Goal: Information Seeking & Learning: Learn about a topic

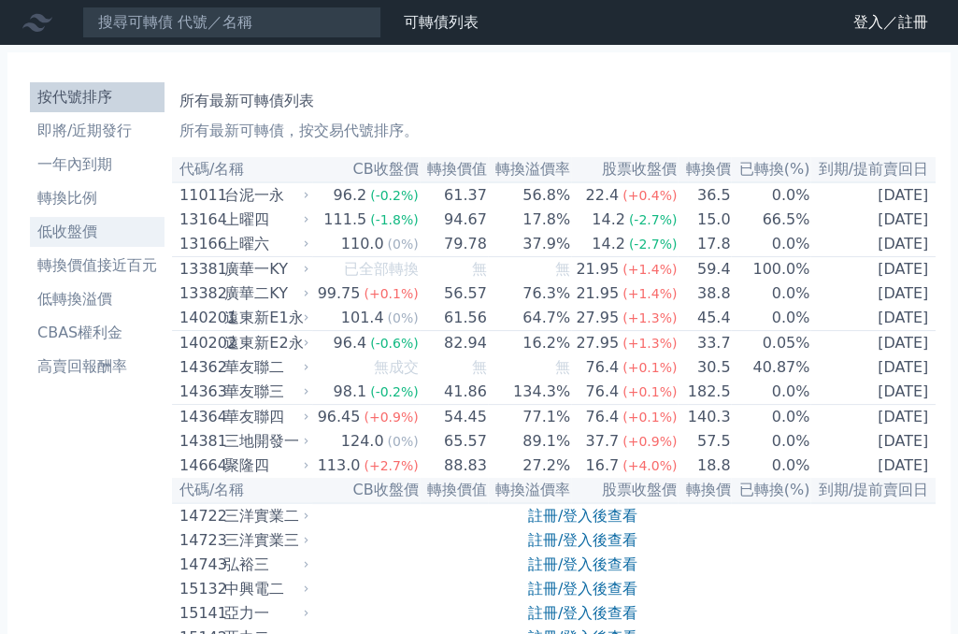
click at [97, 229] on li "低收盤價" at bounding box center [97, 232] width 135 height 22
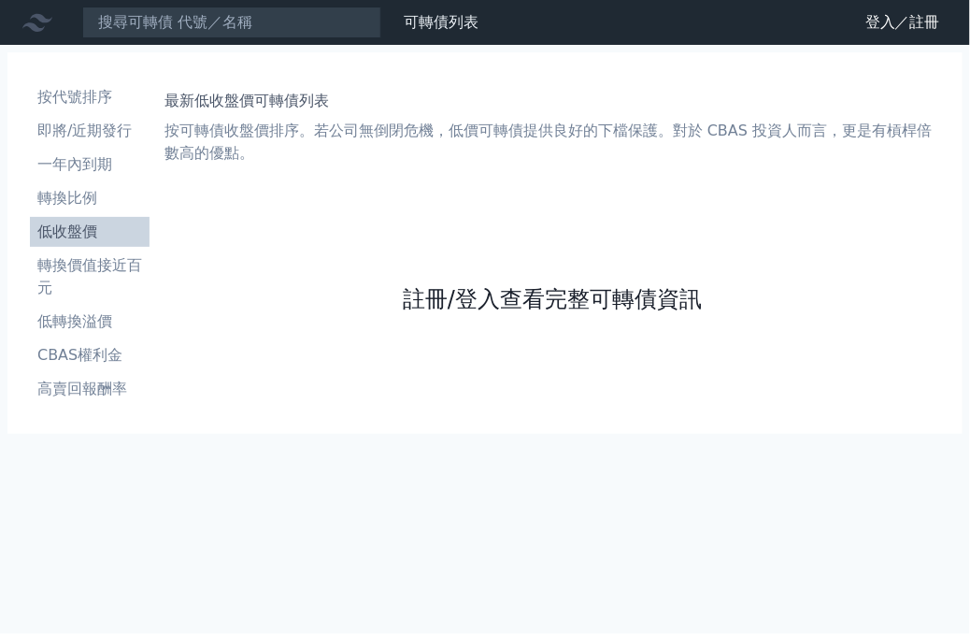
click at [494, 295] on link "註冊/登入查看完整可轉債資訊" at bounding box center [552, 299] width 299 height 30
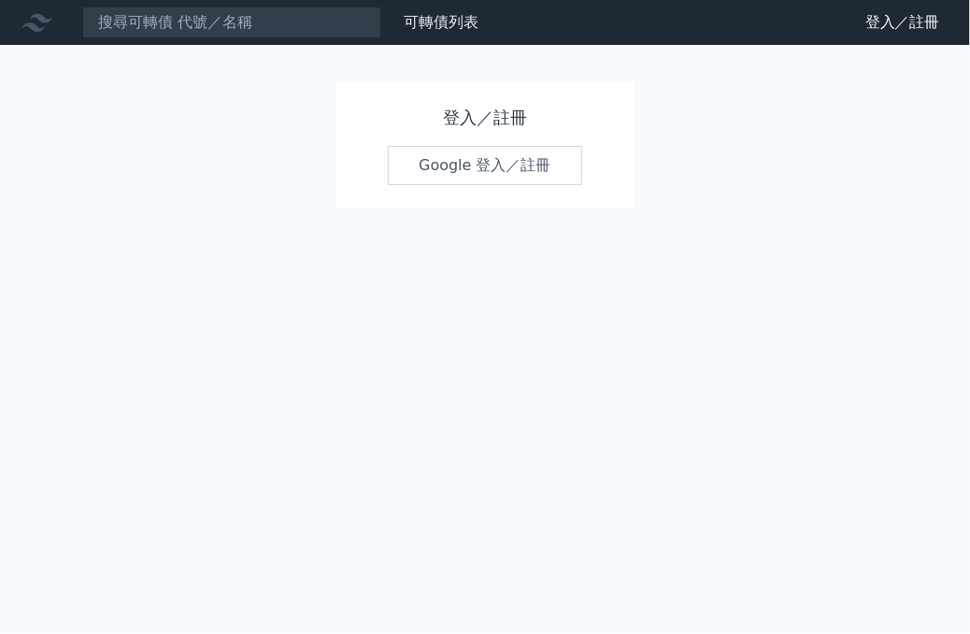
click at [488, 179] on link "Google 登入／註冊" at bounding box center [485, 165] width 194 height 39
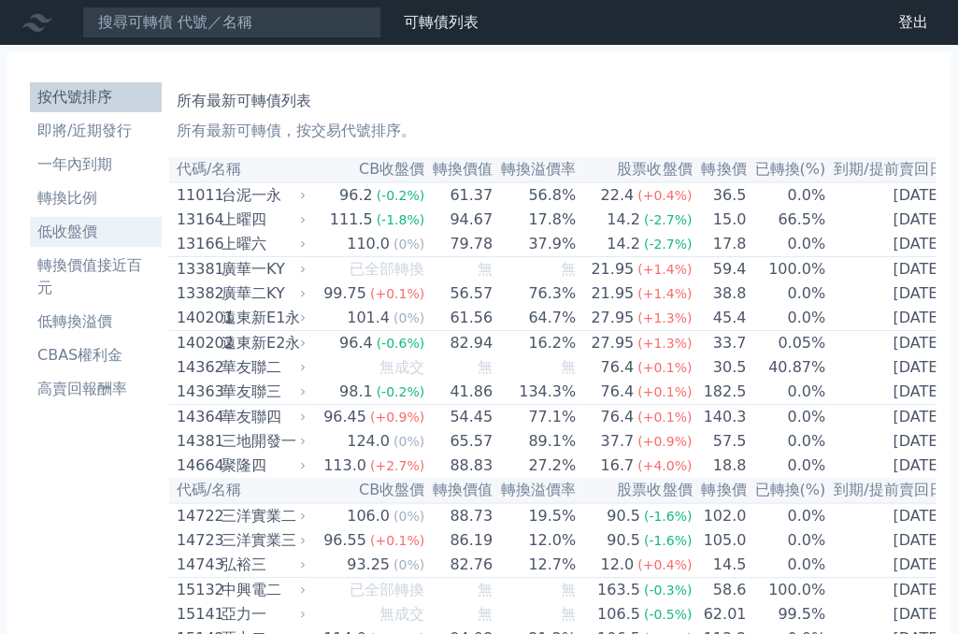
click at [74, 225] on li "低收盤價" at bounding box center [96, 232] width 132 height 22
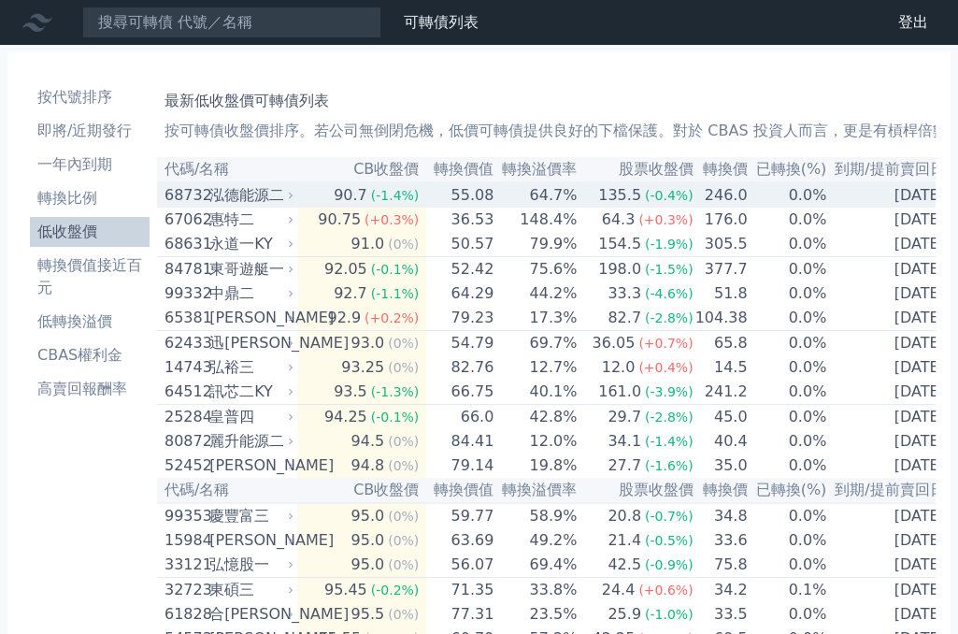
click at [353, 198] on div "90.7" at bounding box center [350, 195] width 41 height 22
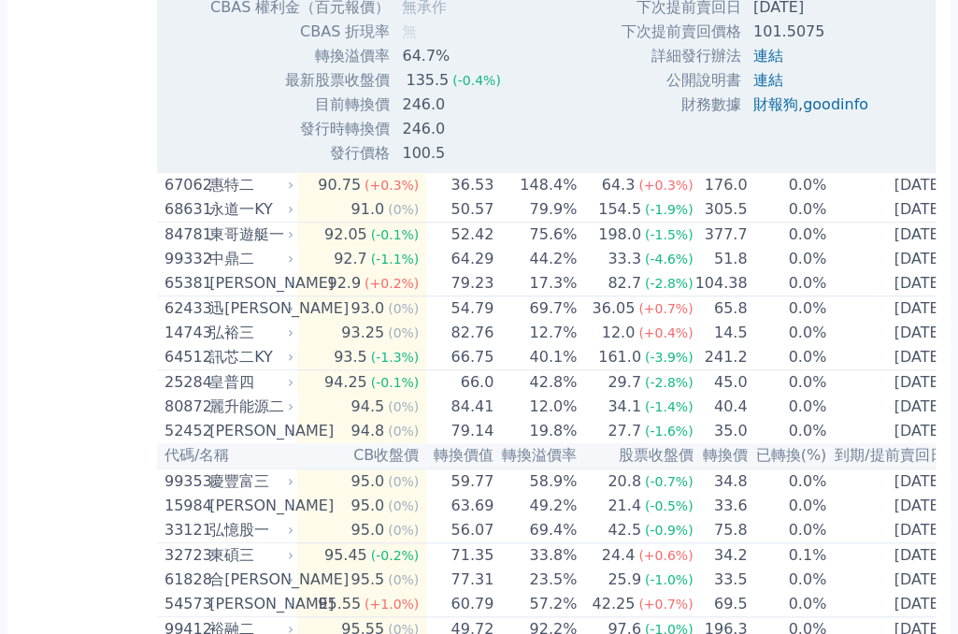
scroll to position [679, 0]
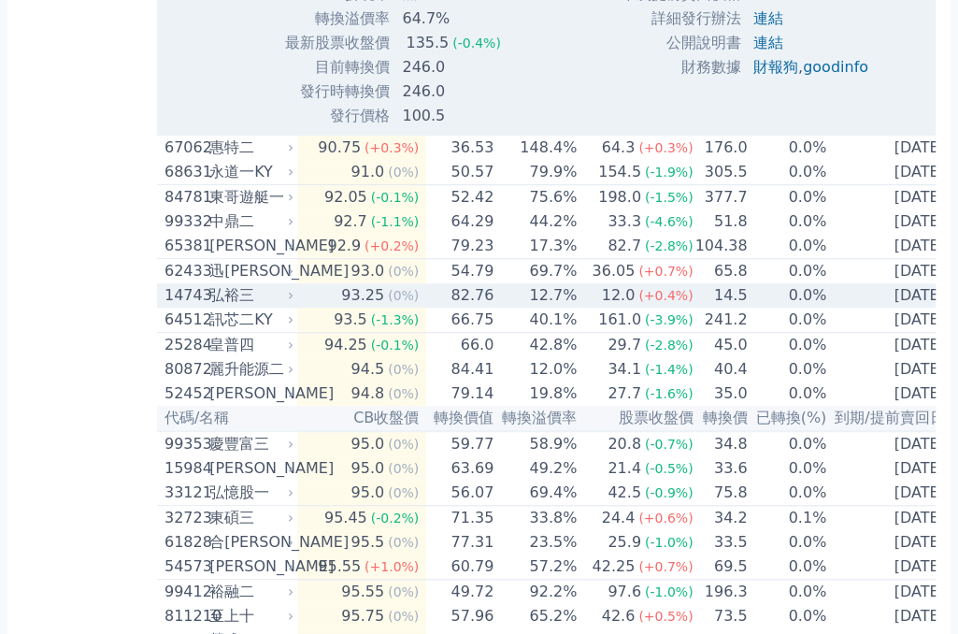
click at [578, 303] on td "12.0 (+0.4%)" at bounding box center [636, 295] width 116 height 24
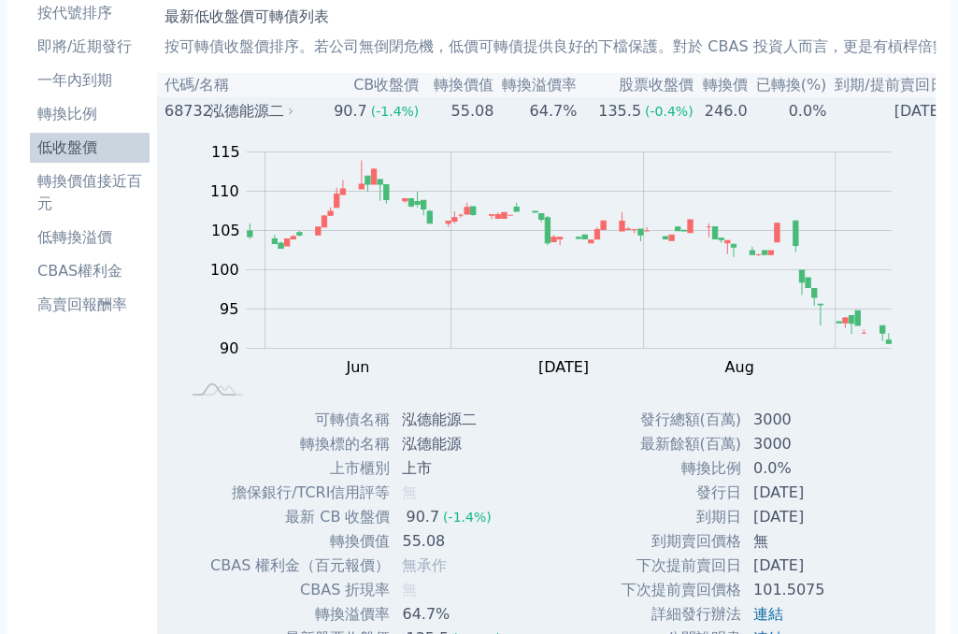
scroll to position [339, 0]
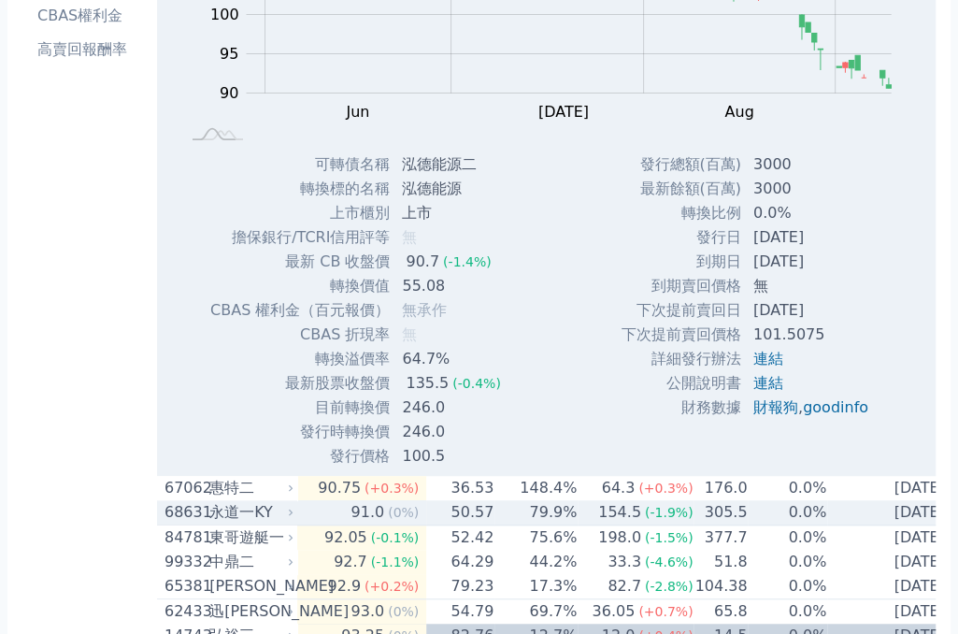
click at [351, 521] on div "91.0" at bounding box center [367, 512] width 41 height 22
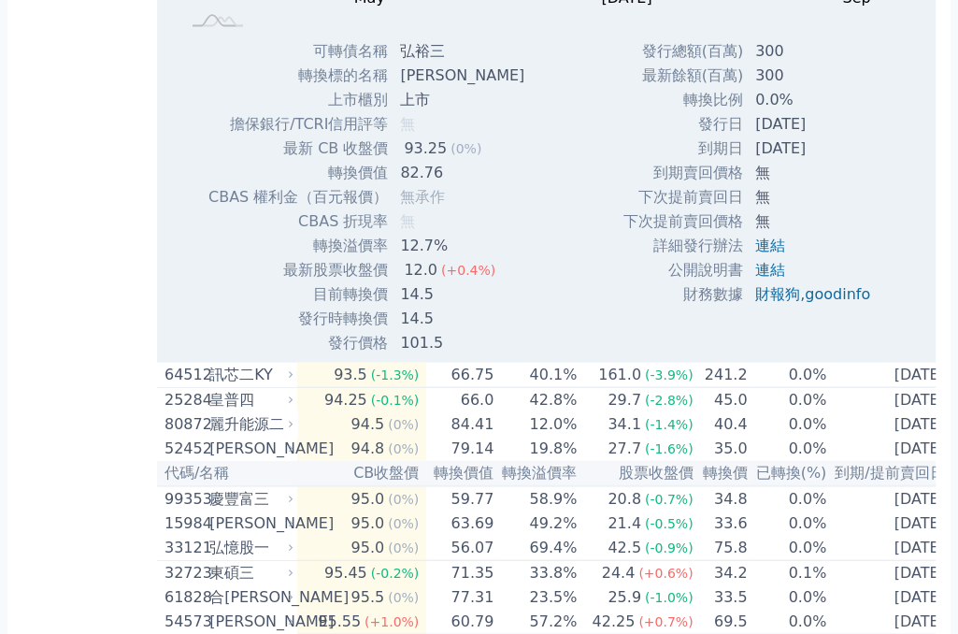
scroll to position [1869, 0]
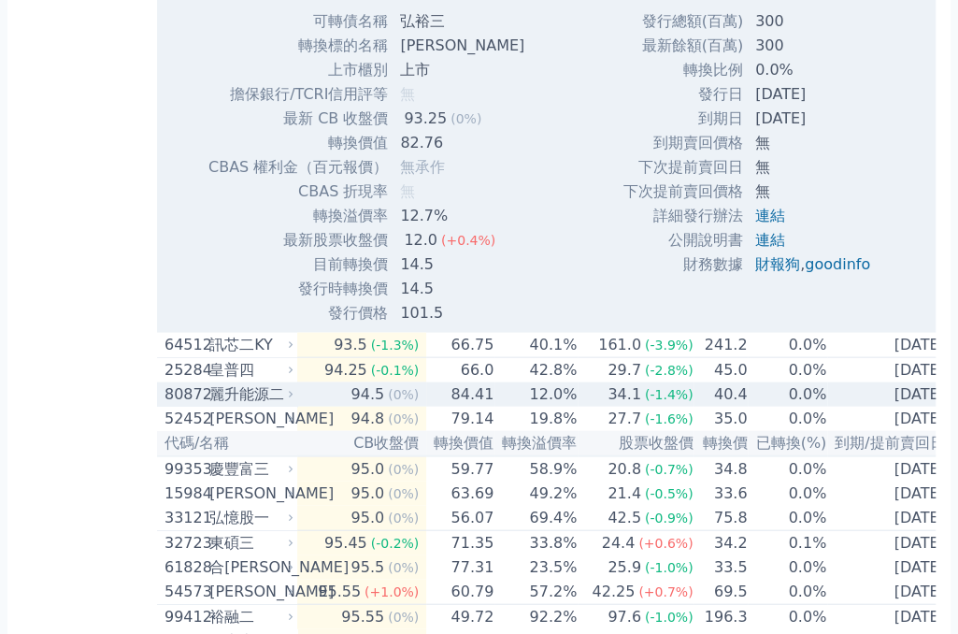
click at [443, 407] on td "84.41" at bounding box center [460, 394] width 68 height 24
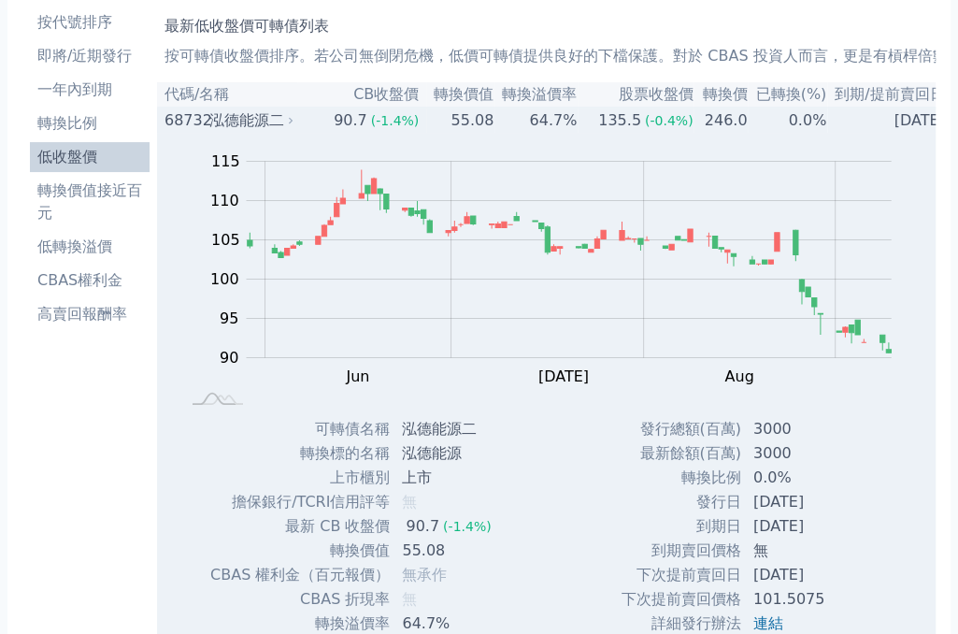
scroll to position [0, 0]
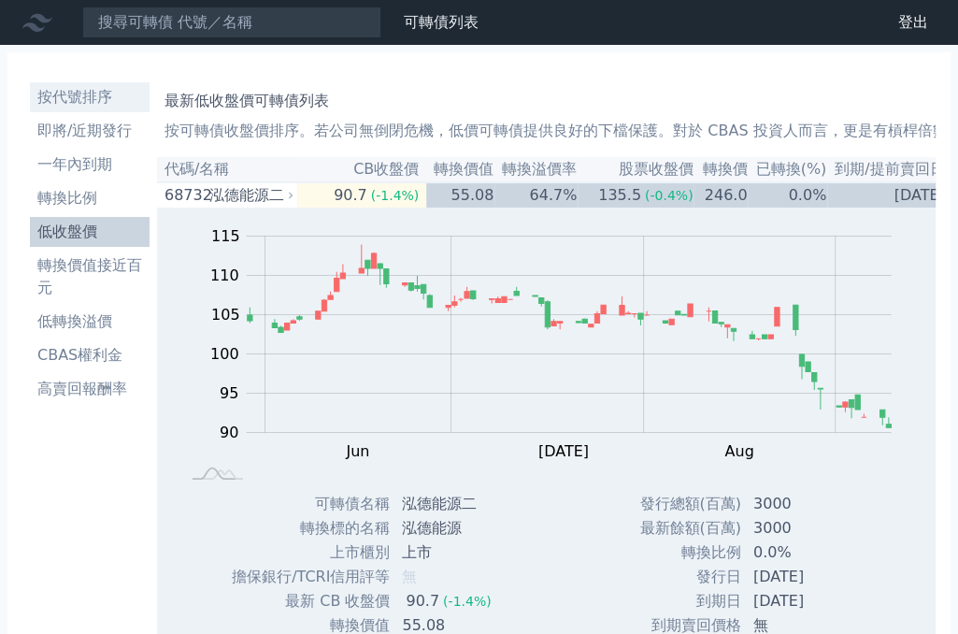
click at [85, 89] on li "按代號排序" at bounding box center [90, 97] width 120 height 22
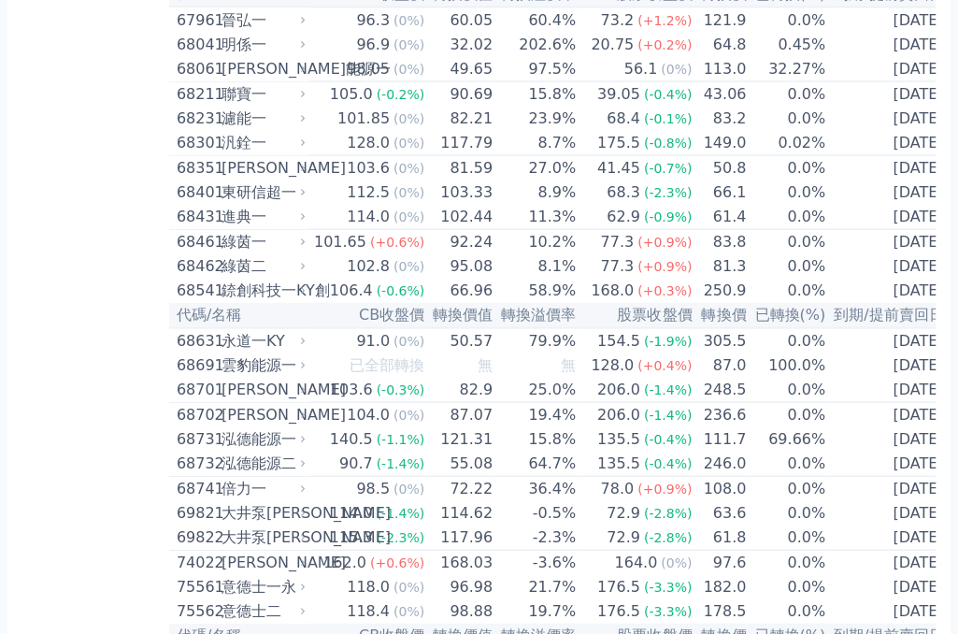
scroll to position [8920, 0]
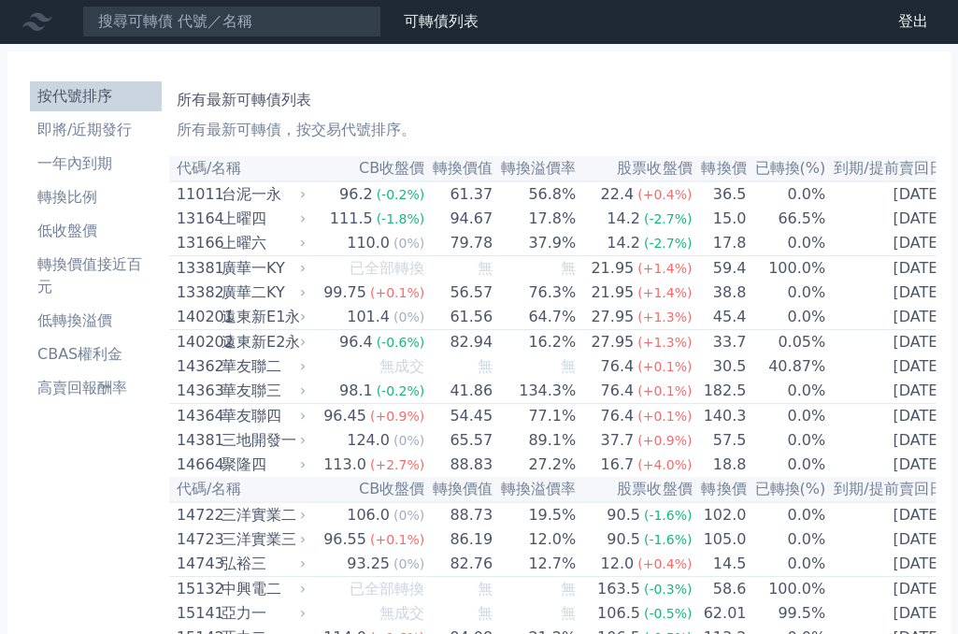
scroll to position [0, 0]
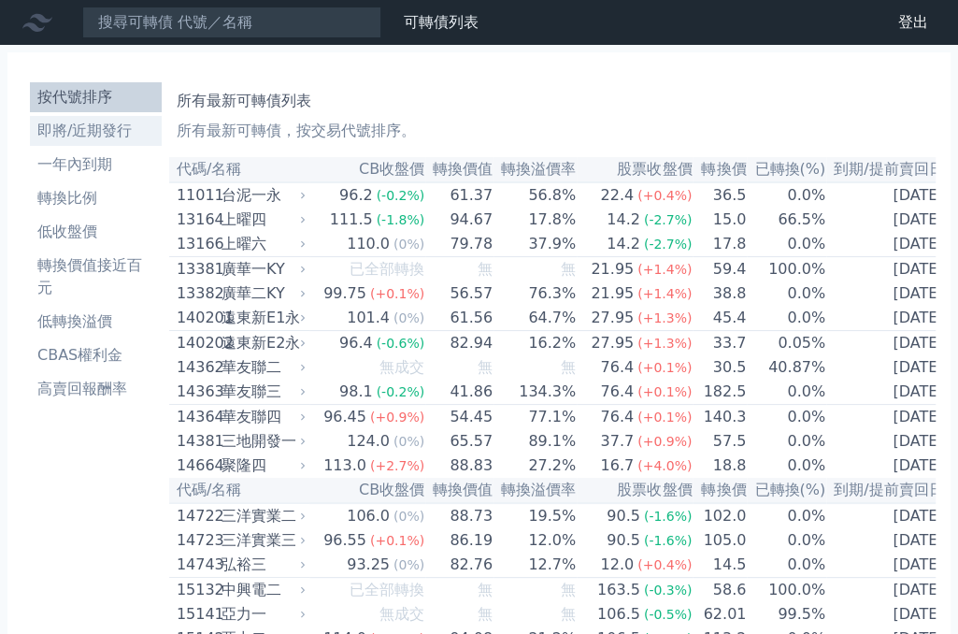
click at [99, 133] on li "即將/近期發行" at bounding box center [96, 131] width 132 height 22
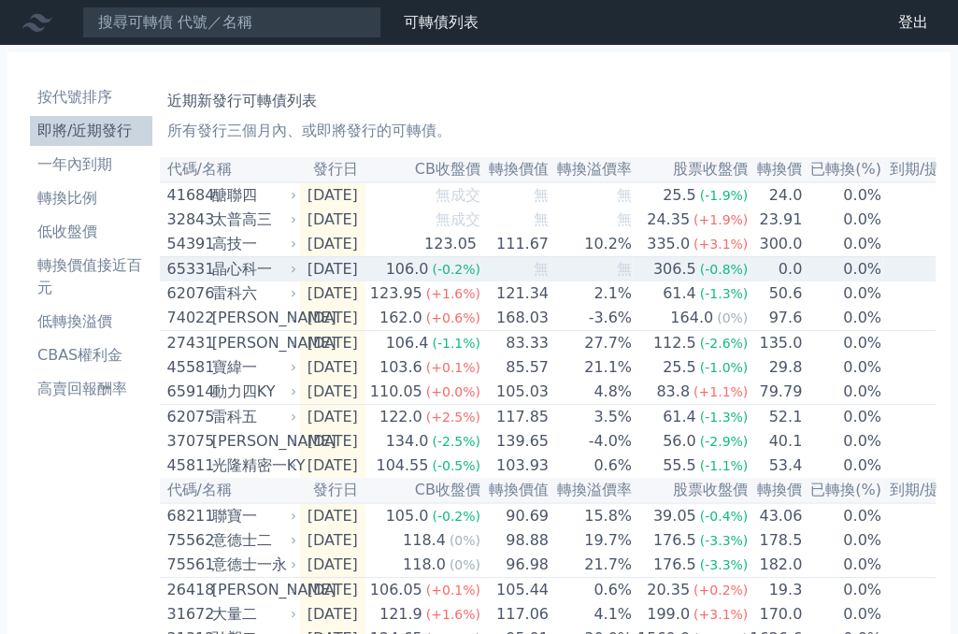
click at [250, 277] on div "晶心科一" at bounding box center [252, 269] width 80 height 22
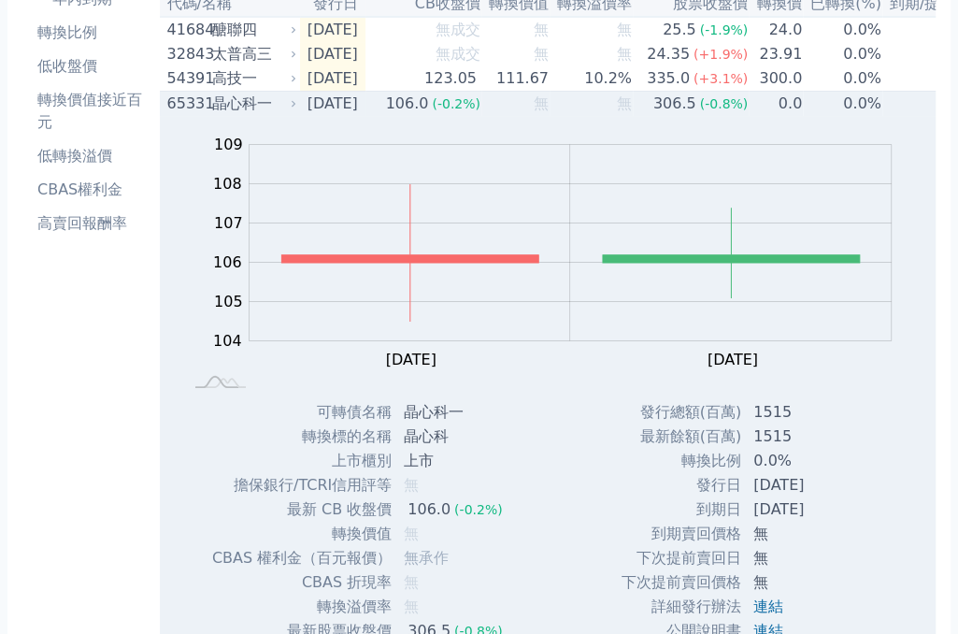
scroll to position [84, 0]
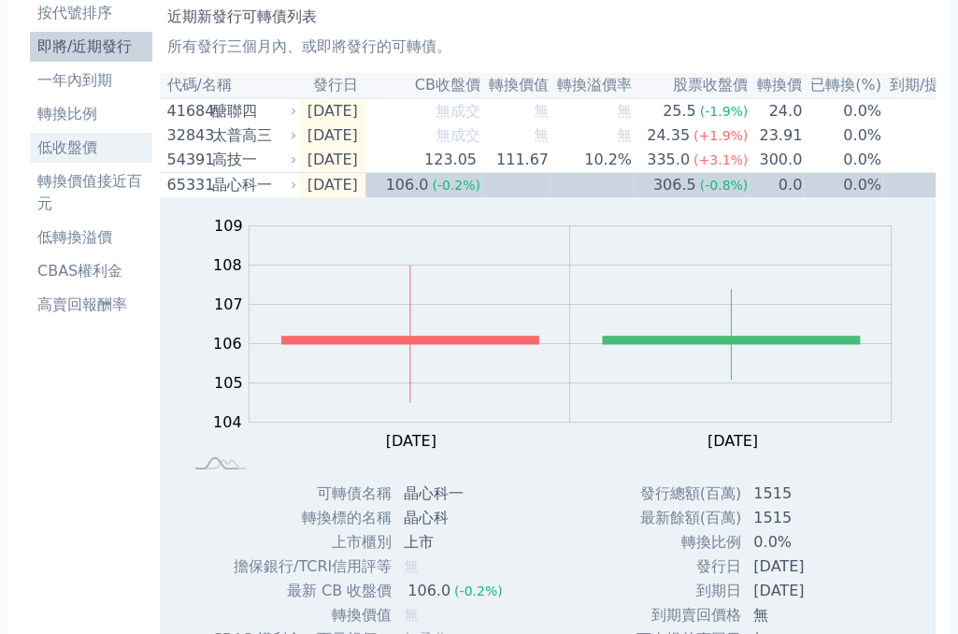
click at [90, 144] on li "低收盤價" at bounding box center [91, 147] width 122 height 22
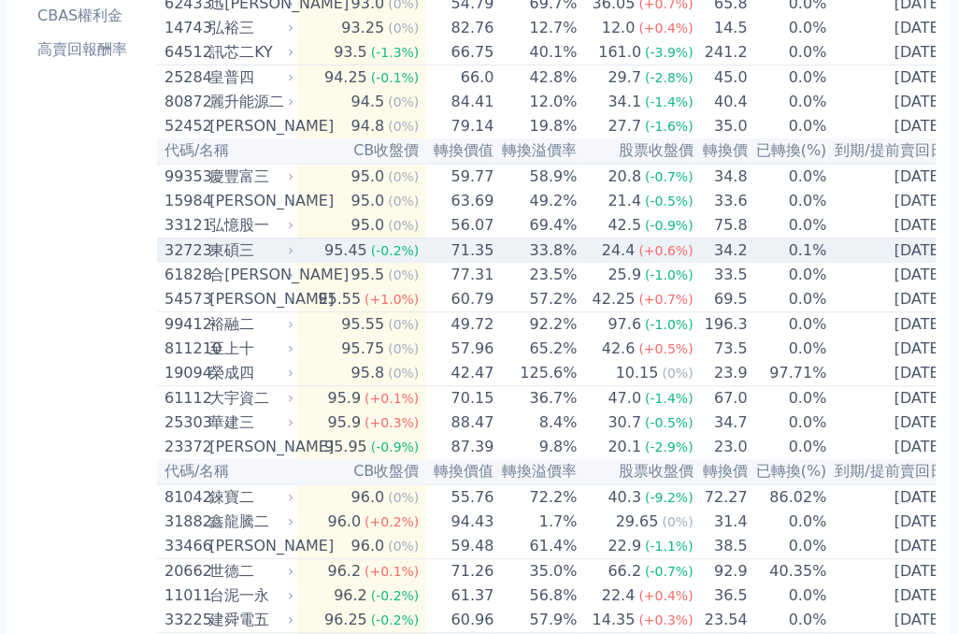
scroll to position [424, 0]
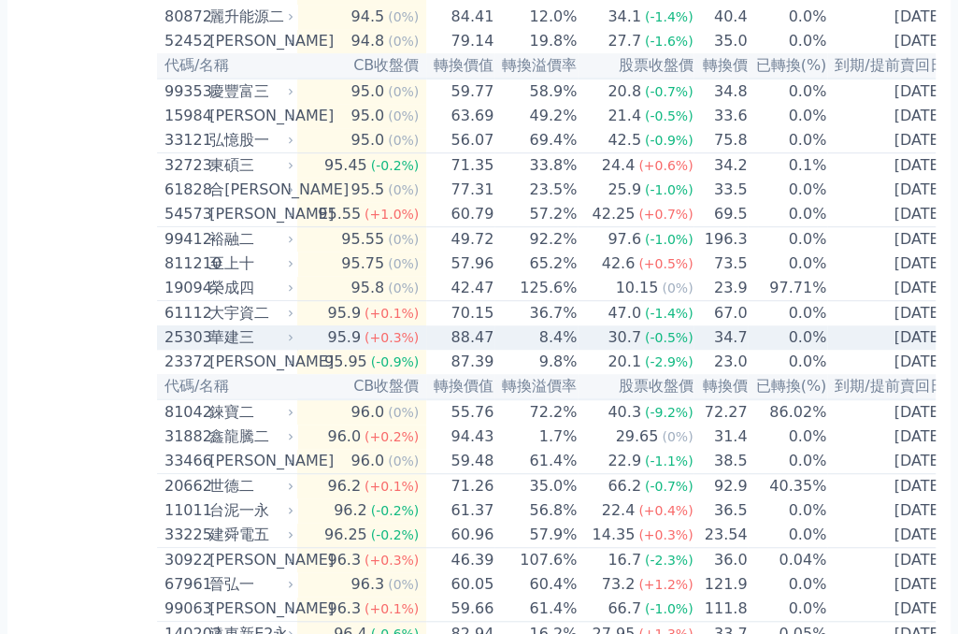
click at [269, 349] on div "華建三" at bounding box center [249, 337] width 80 height 22
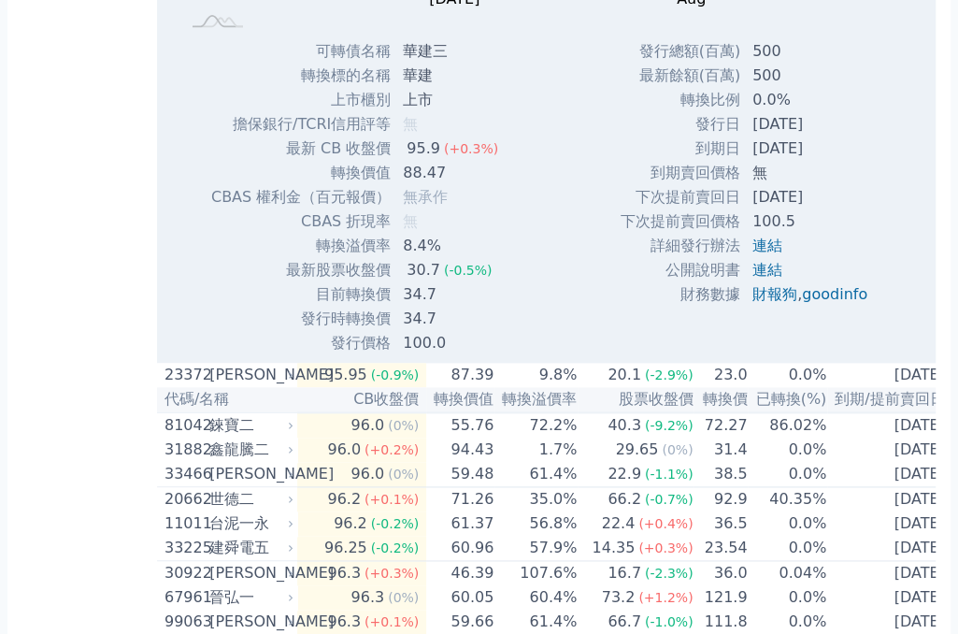
scroll to position [1104, 0]
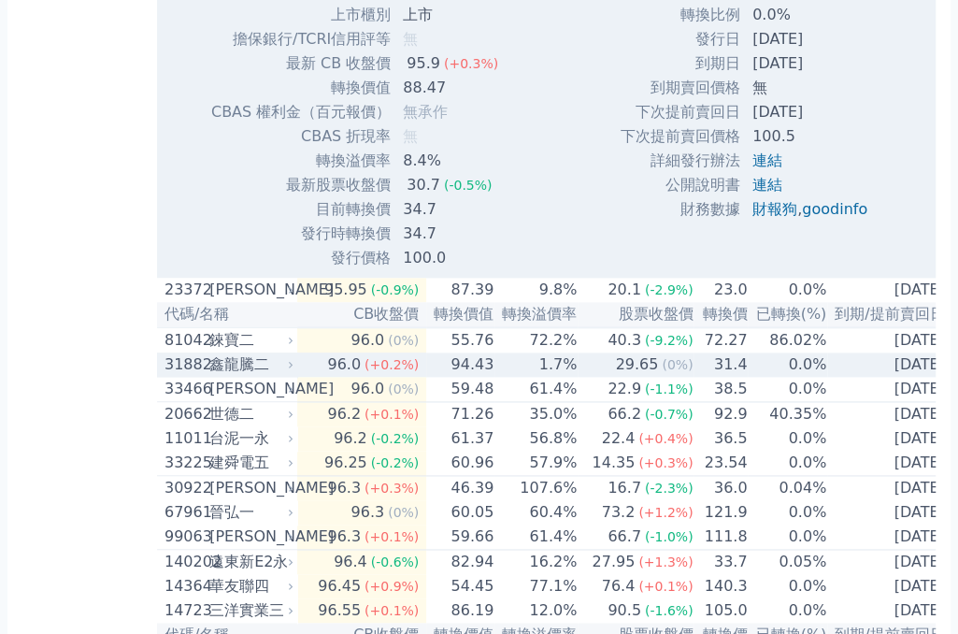
click at [231, 376] on div "鑫龍騰二" at bounding box center [249, 364] width 80 height 22
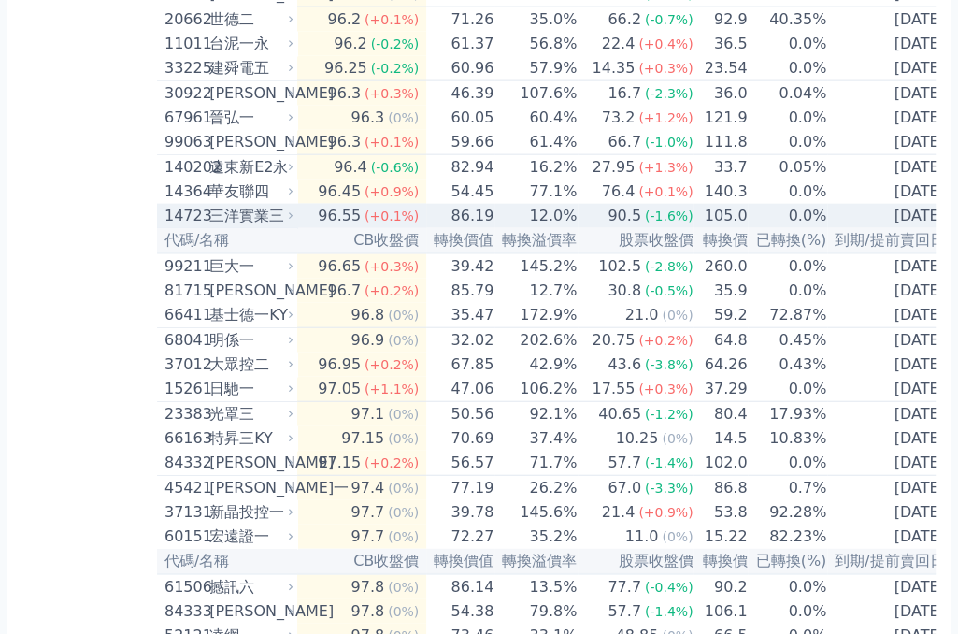
scroll to position [2123, 0]
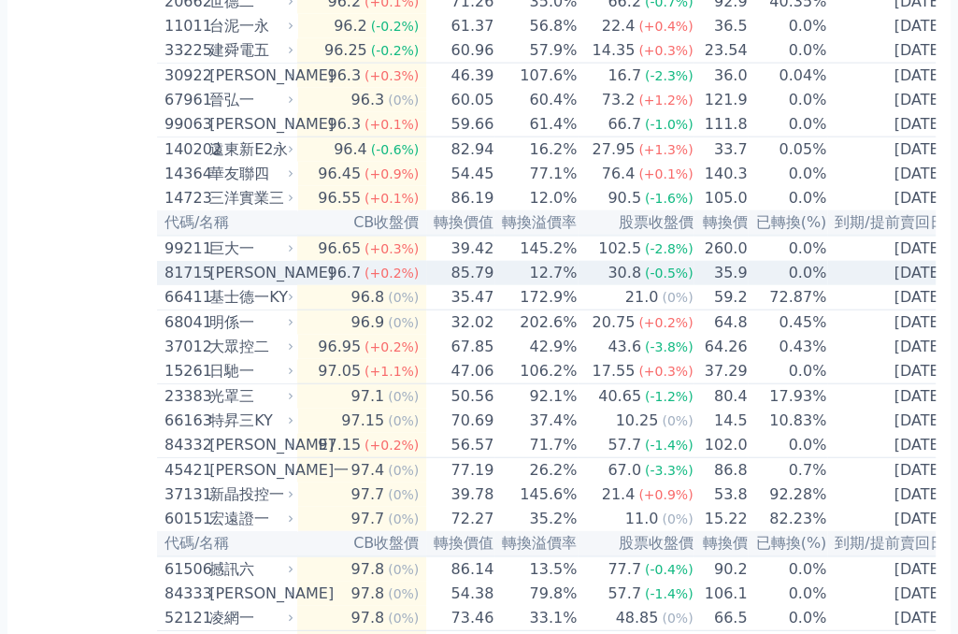
click at [624, 284] on div "30.8" at bounding box center [624, 273] width 41 height 22
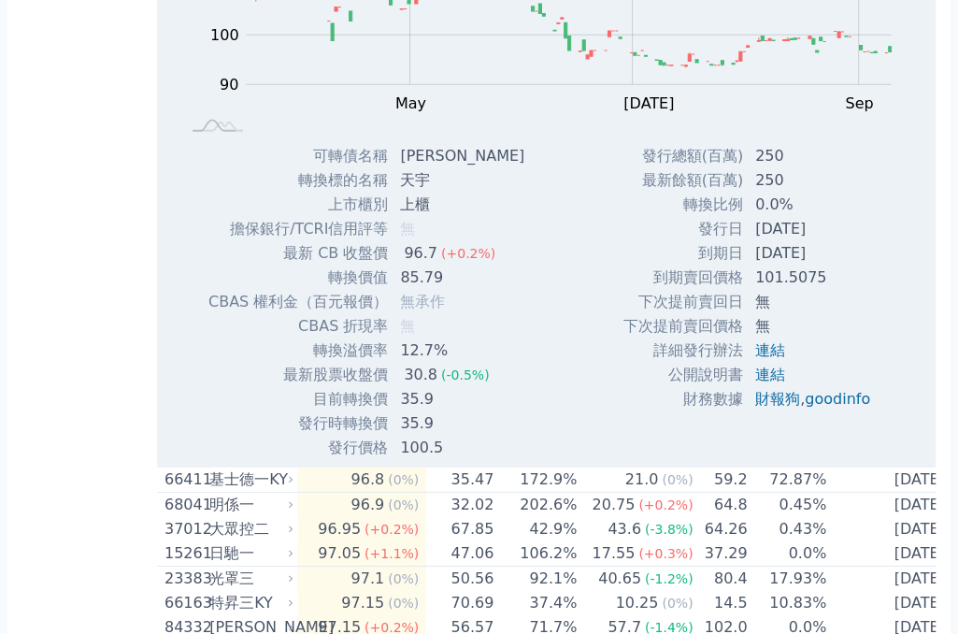
scroll to position [2633, 0]
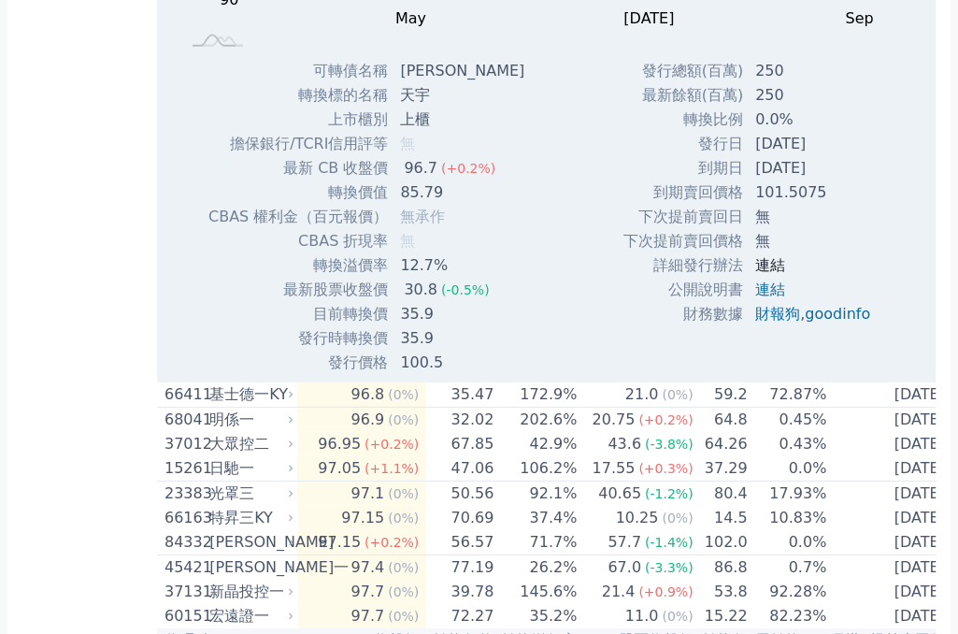
click at [766, 274] on link "連結" at bounding box center [770, 265] width 30 height 18
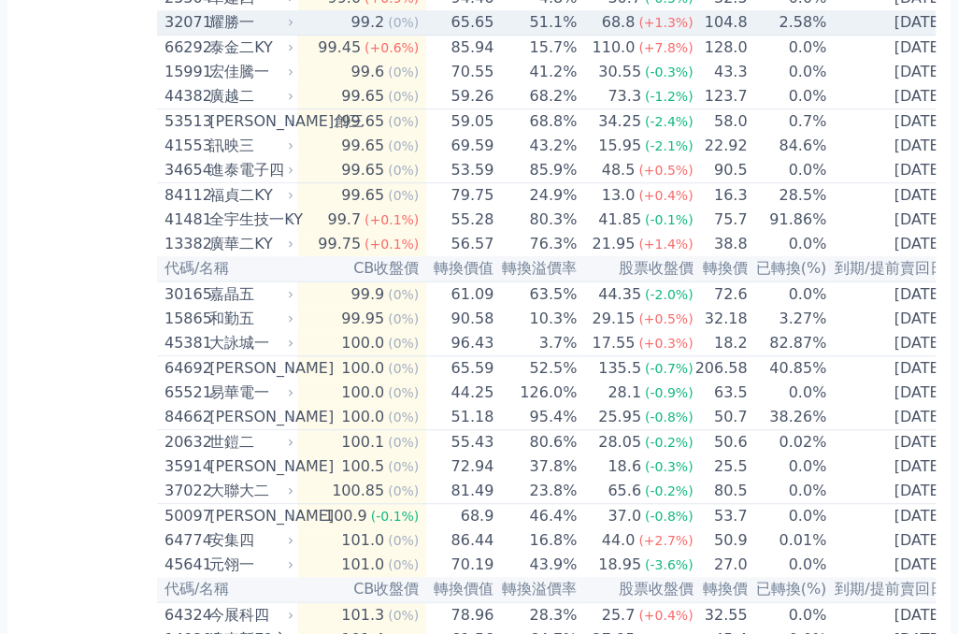
scroll to position [3992, 0]
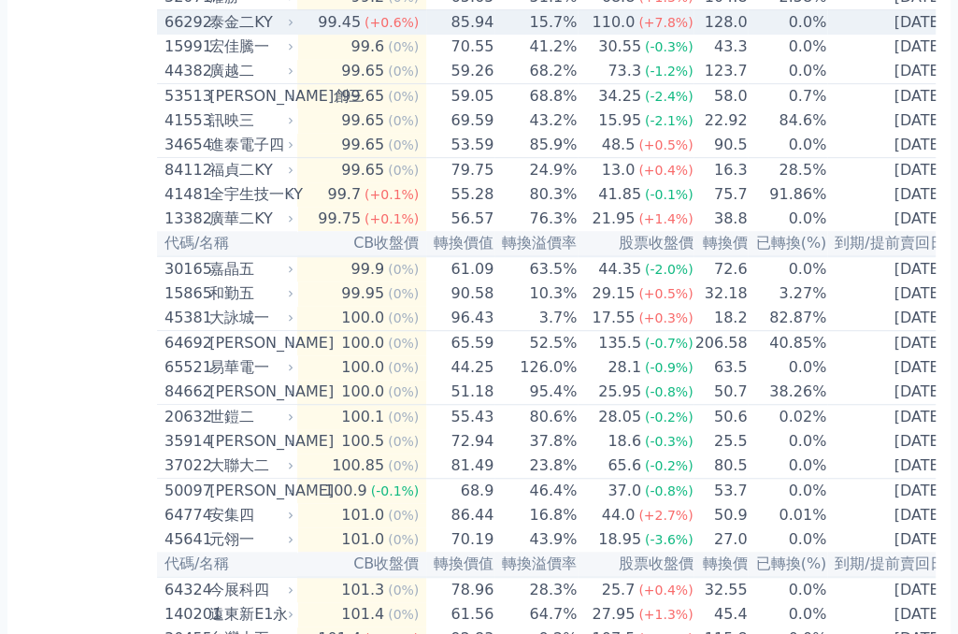
click at [340, 34] on div "99.45" at bounding box center [339, 22] width 50 height 22
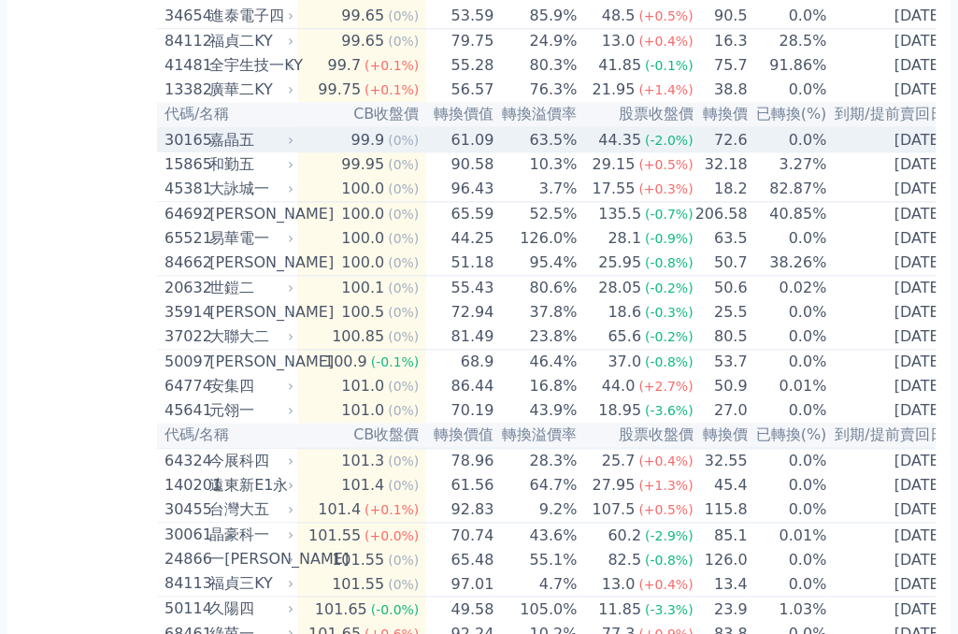
scroll to position [4757, 0]
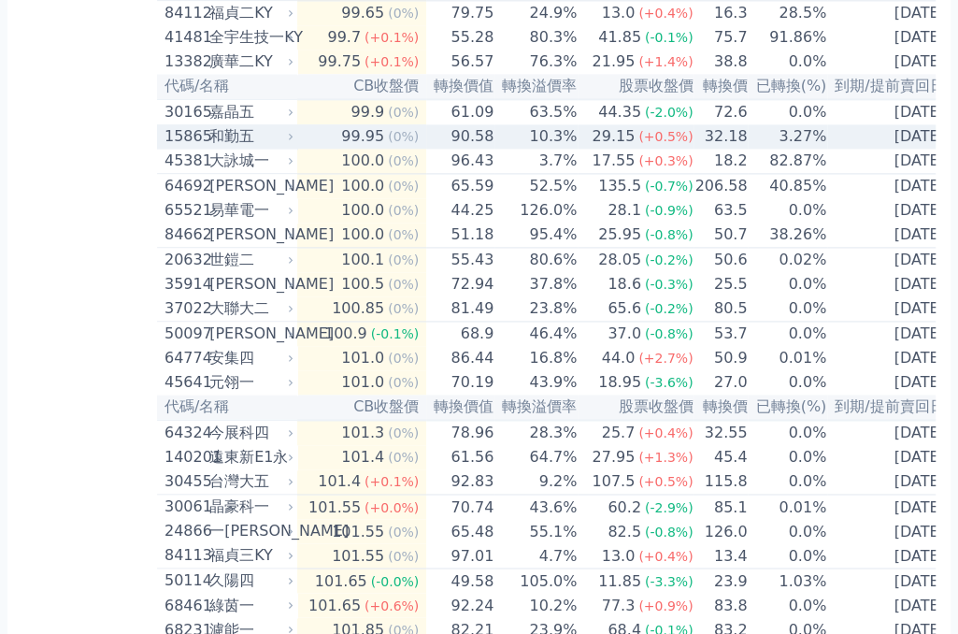
click at [393, 144] on span "(0%)" at bounding box center [403, 136] width 31 height 15
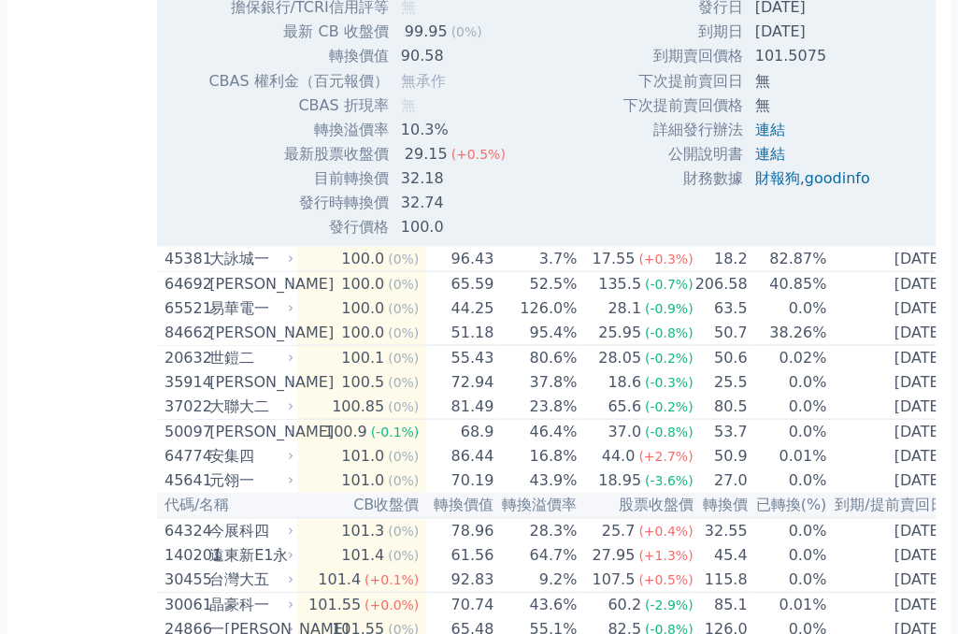
scroll to position [5352, 0]
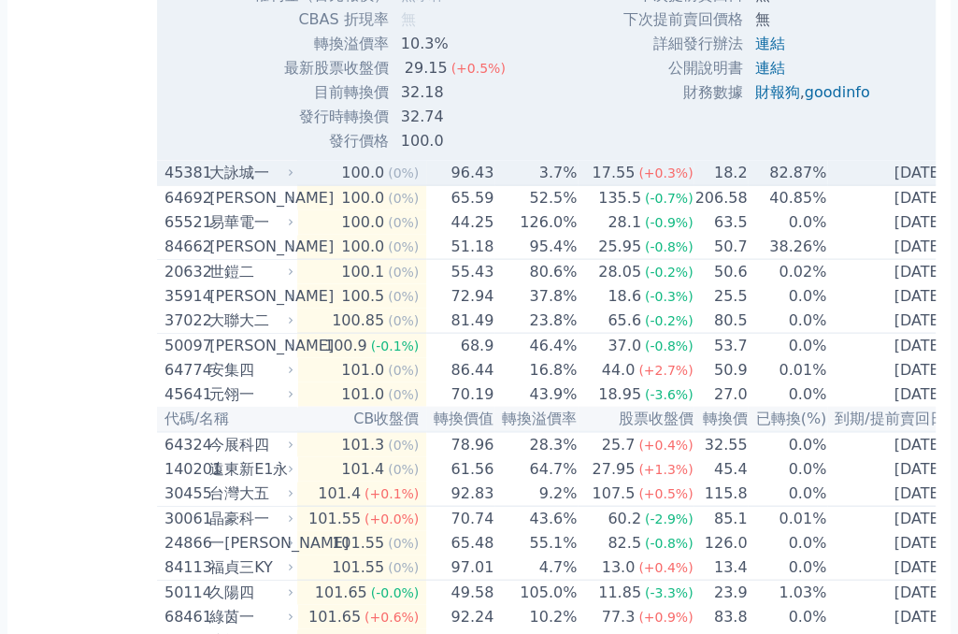
click at [398, 180] on span "(0%)" at bounding box center [403, 172] width 31 height 15
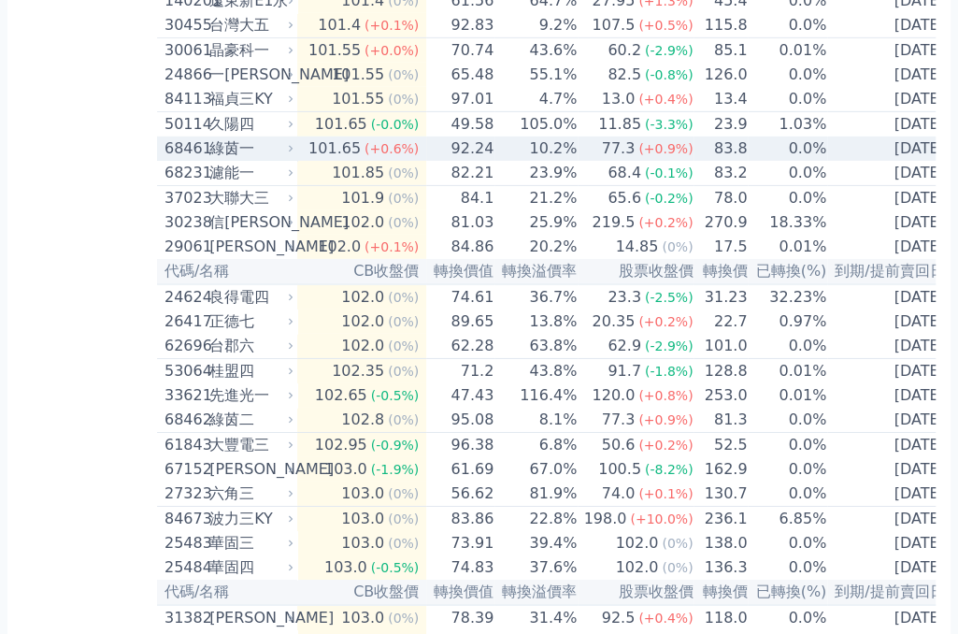
scroll to position [6456, 0]
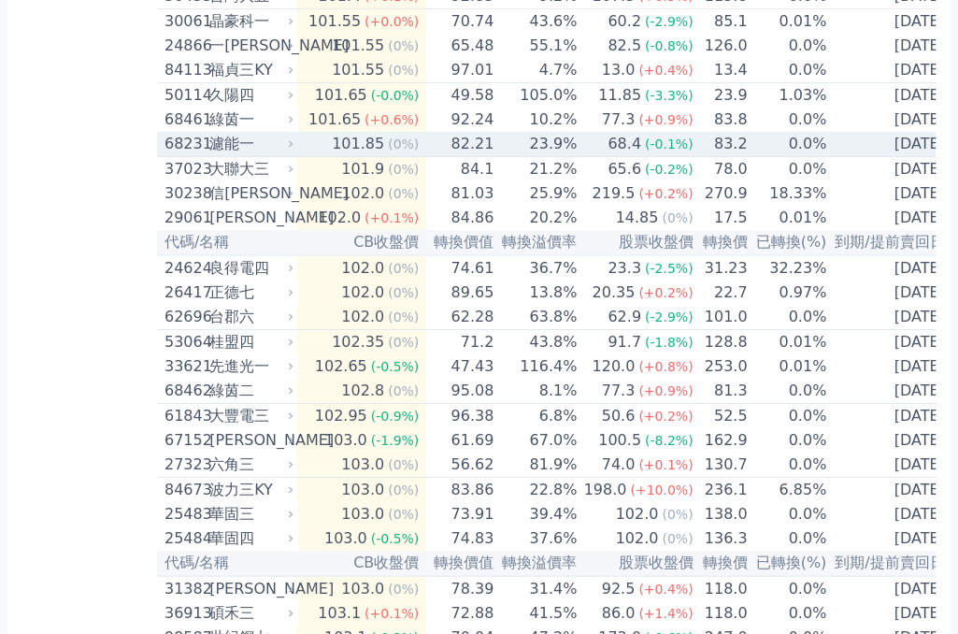
click at [522, 157] on td "23.9%" at bounding box center [535, 144] width 83 height 25
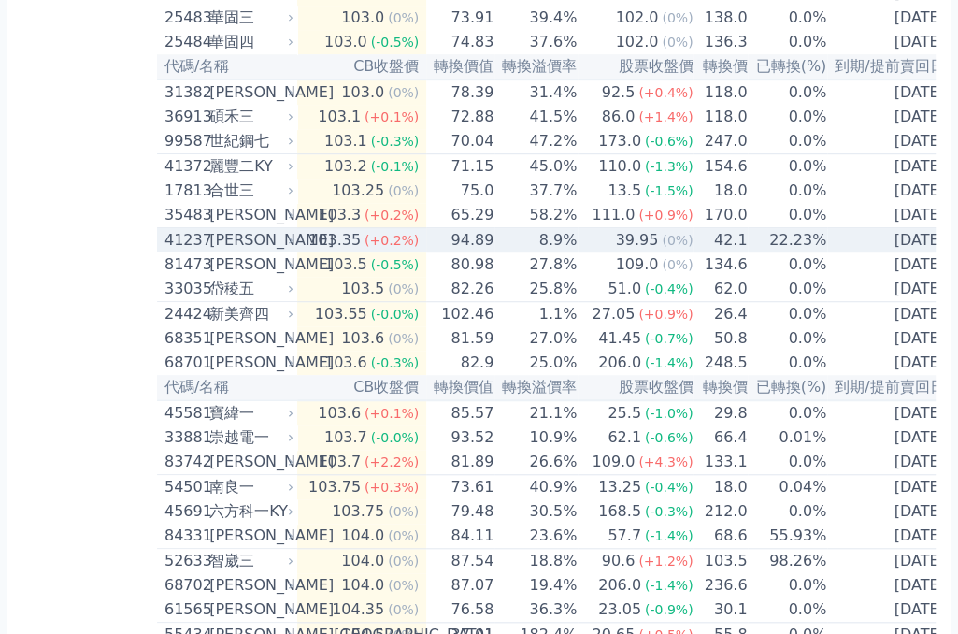
scroll to position [7645, 0]
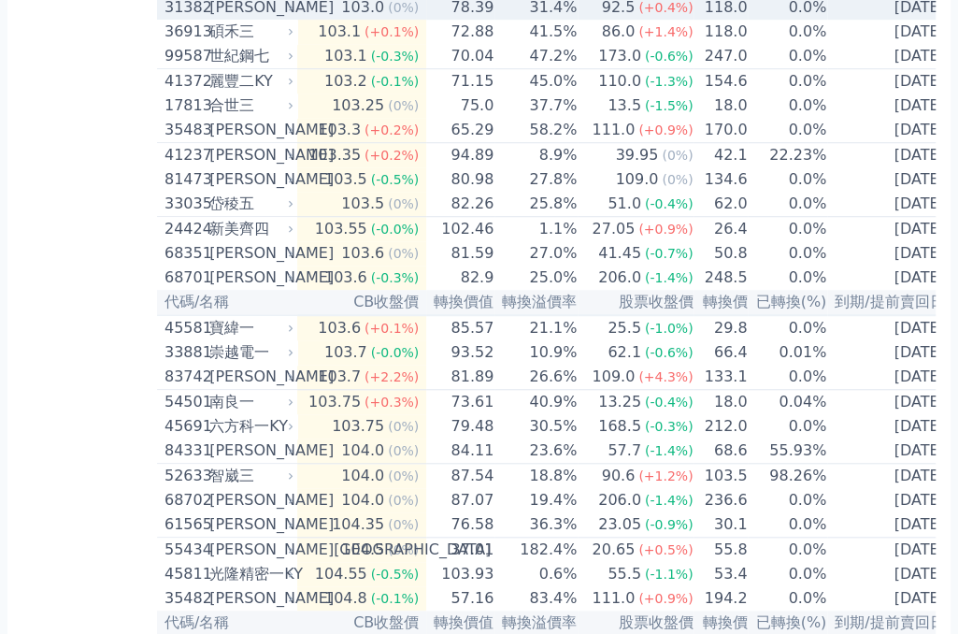
click at [521, 20] on td "31.4%" at bounding box center [535, 6] width 83 height 25
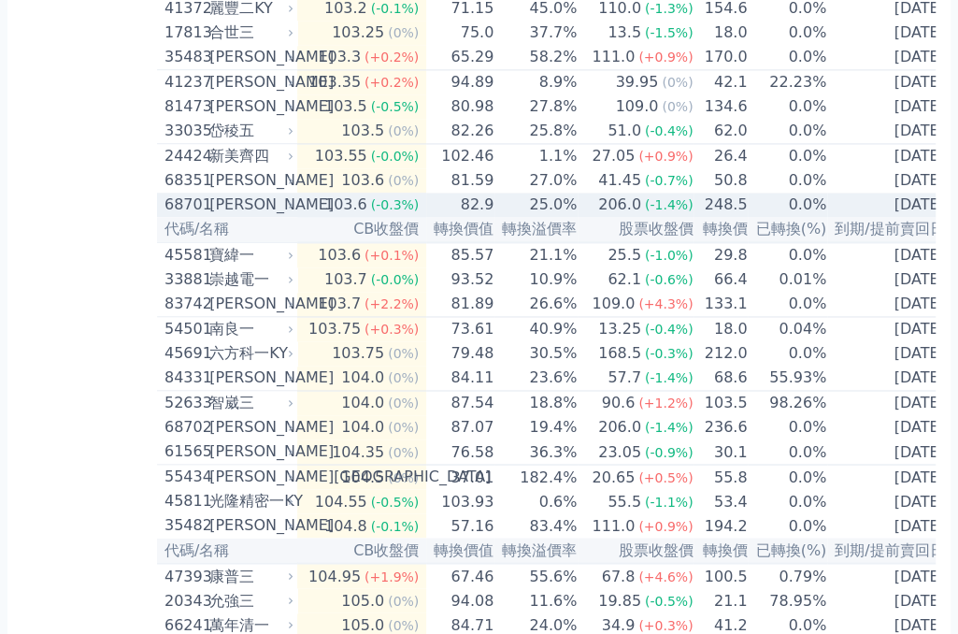
scroll to position [8410, 0]
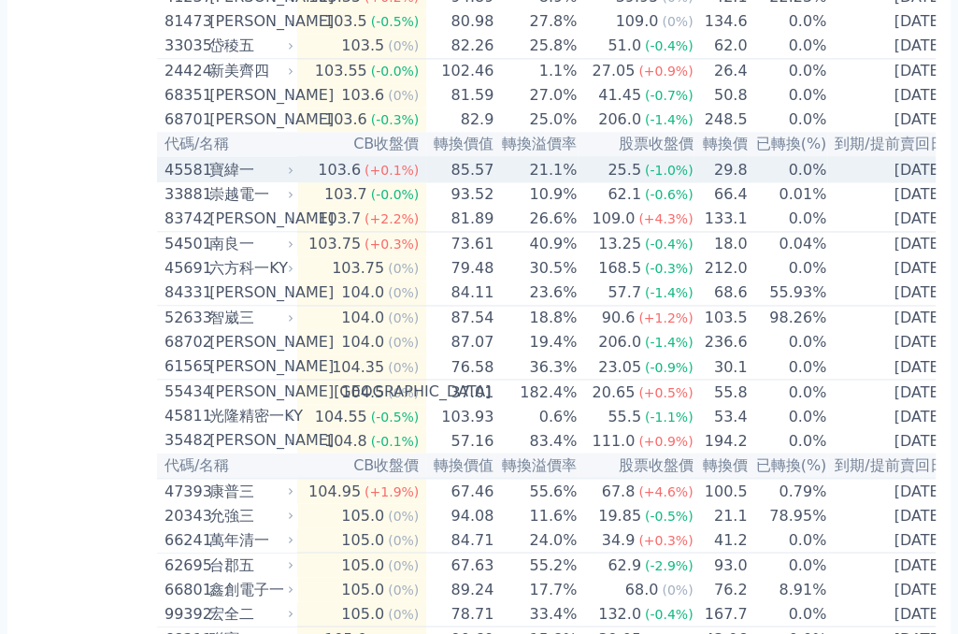
click at [541, 182] on td "21.1%" at bounding box center [535, 169] width 83 height 25
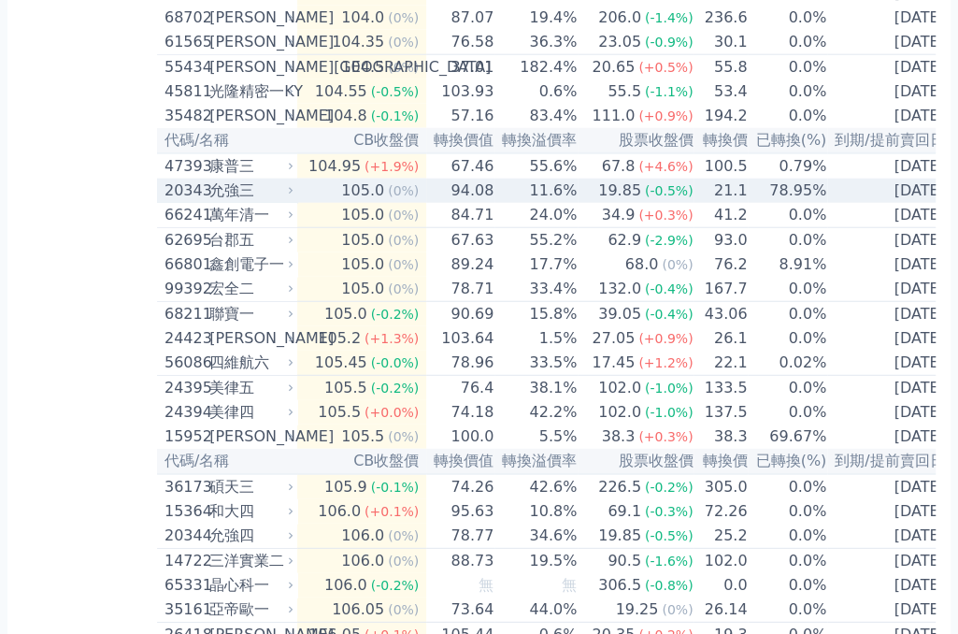
scroll to position [9345, 0]
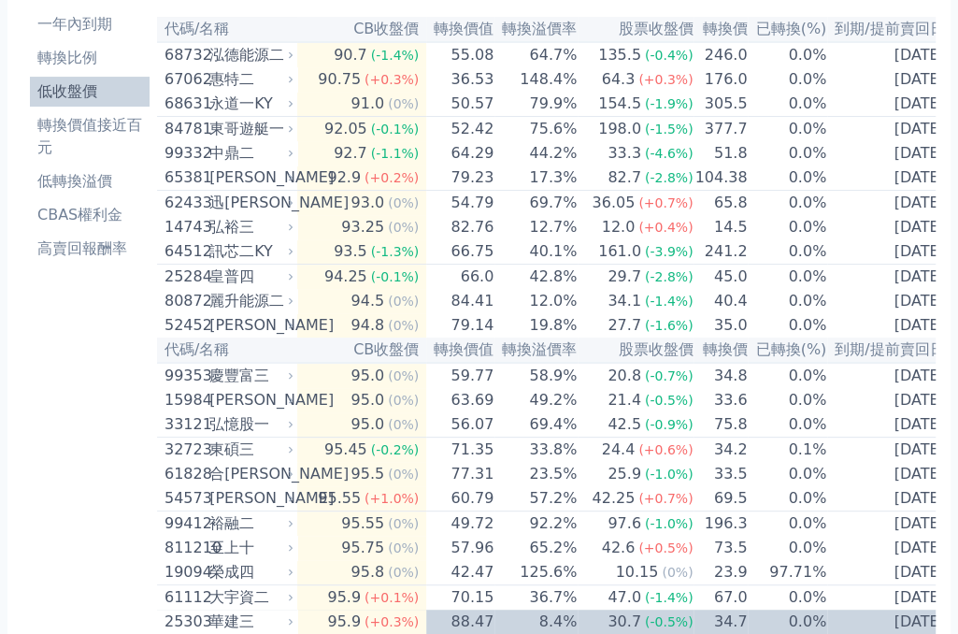
scroll to position [27, 0]
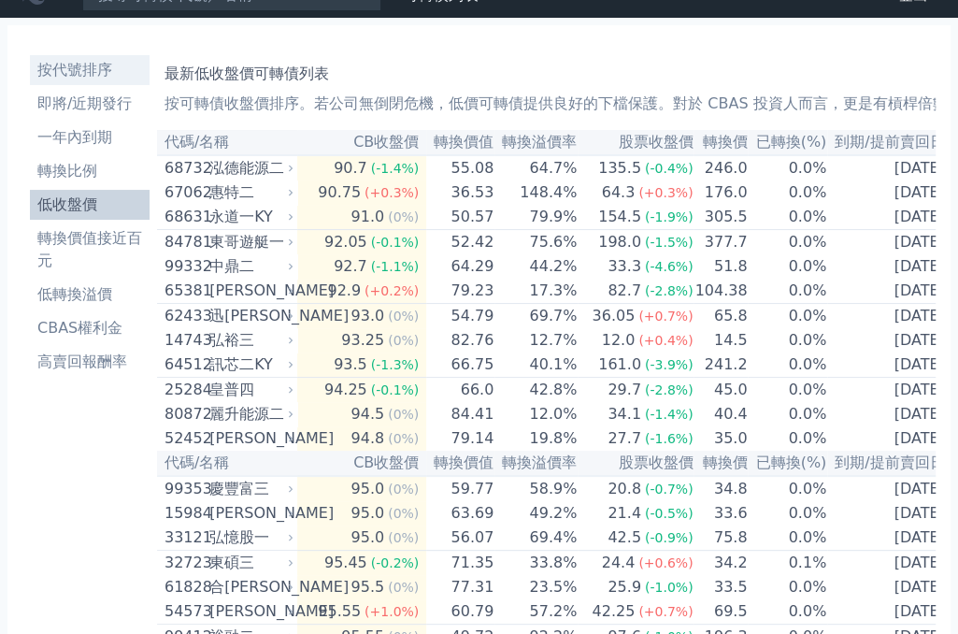
click at [88, 77] on li "按代號排序" at bounding box center [90, 70] width 120 height 22
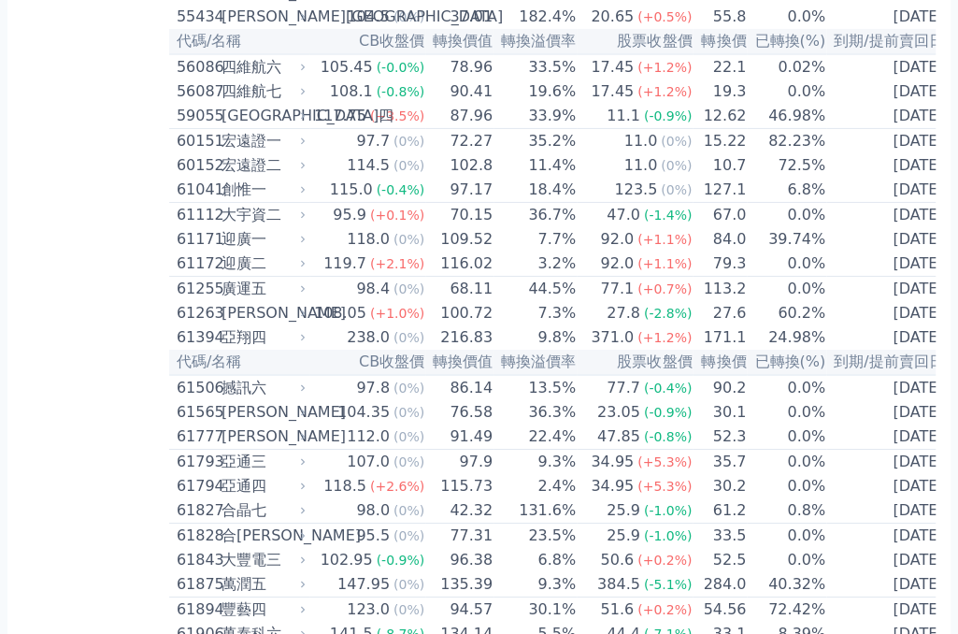
scroll to position [6541, 0]
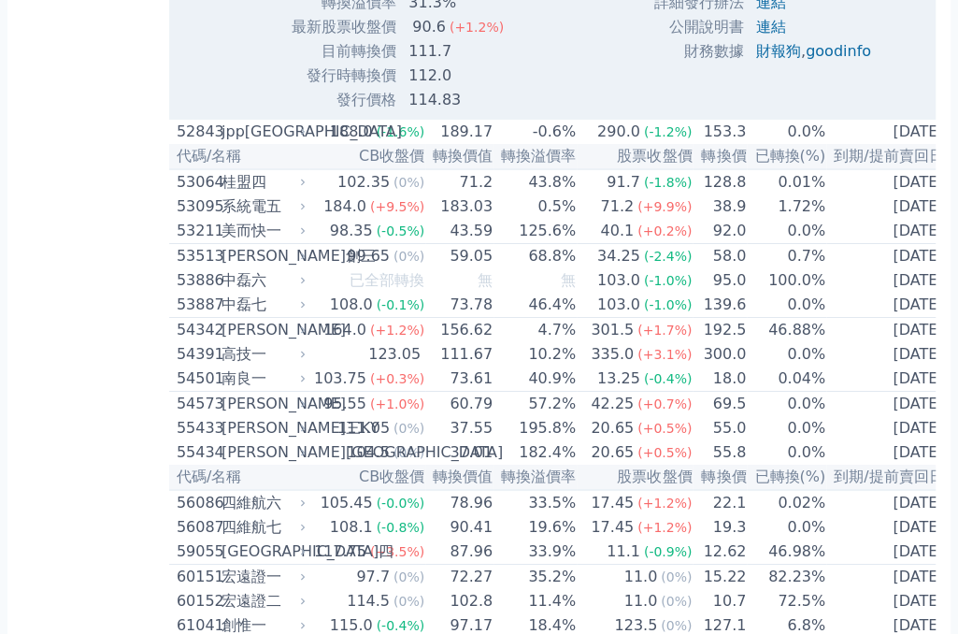
scroll to position [6711, 0]
